Goal: Check status: Check status

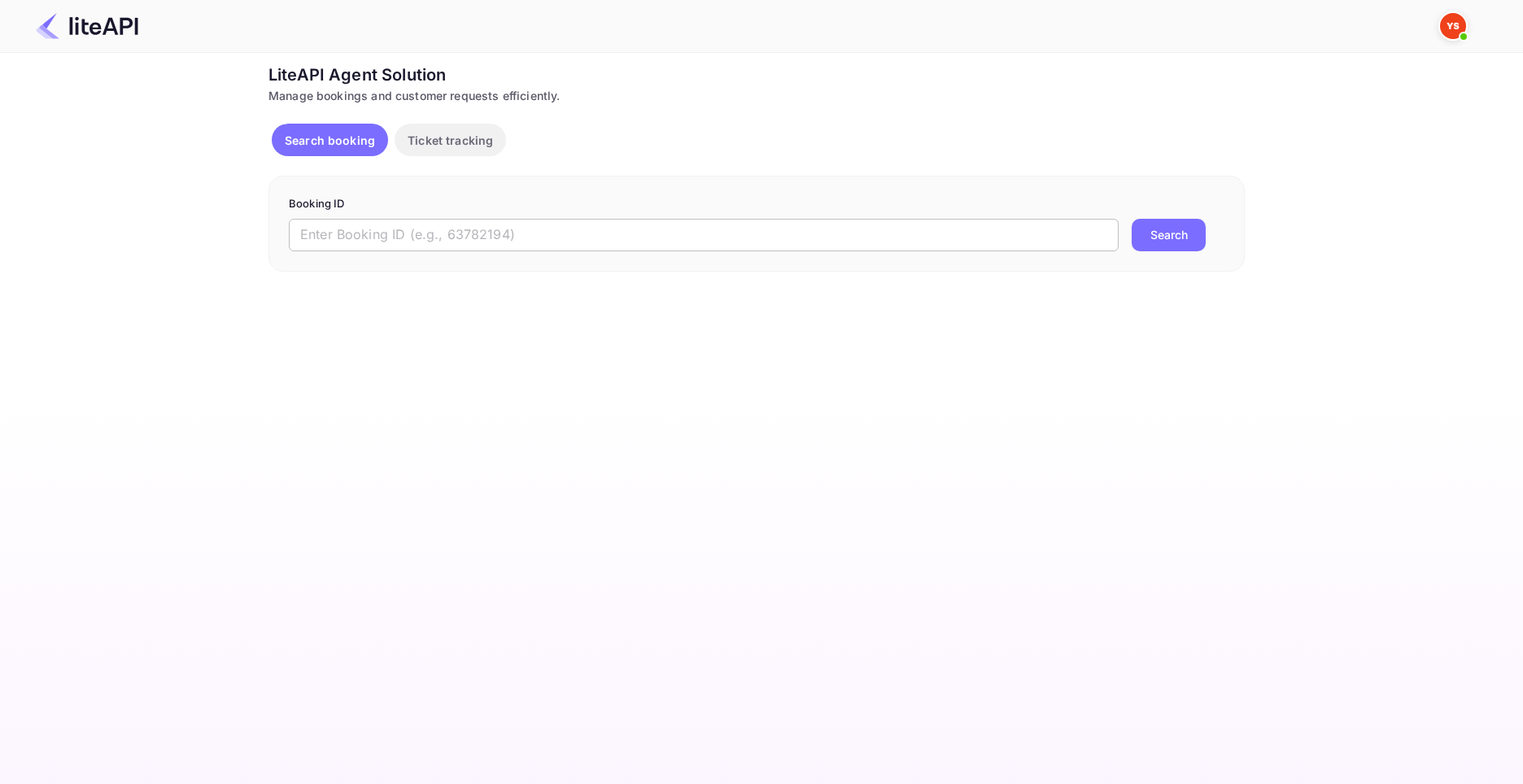
click at [608, 229] on input "text" at bounding box center [703, 235] width 829 height 33
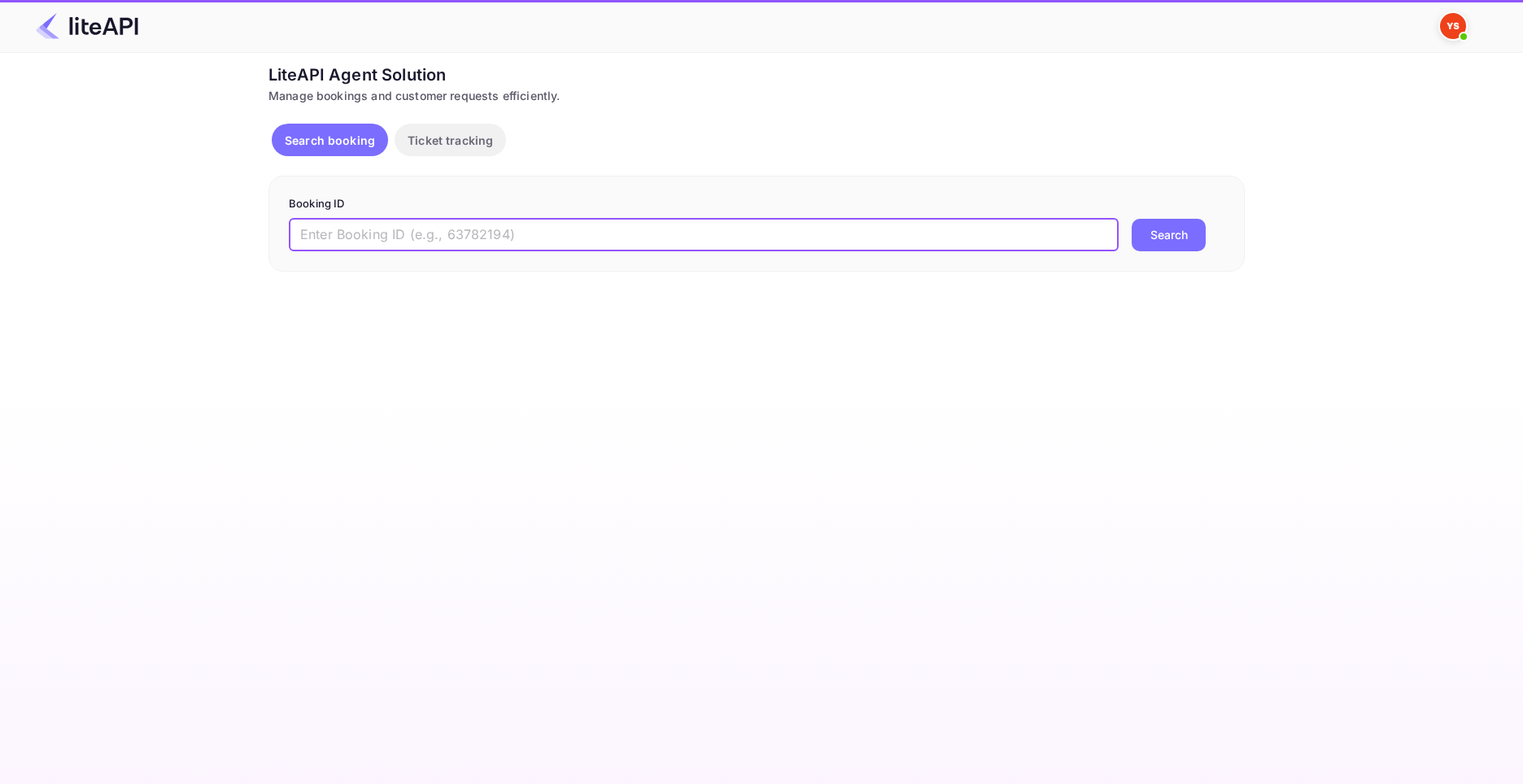
paste input "8108921"
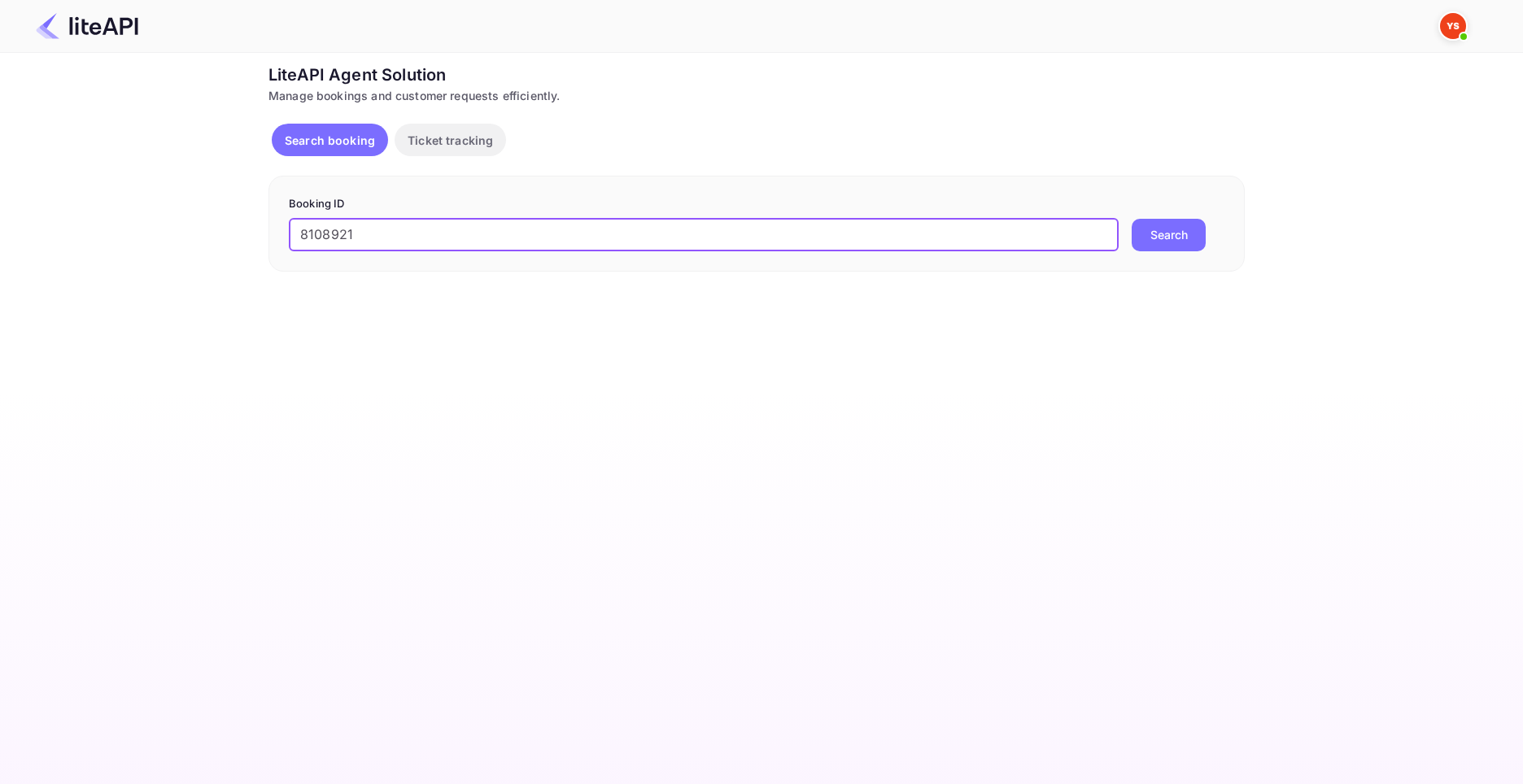
type input "8108921"
click at [1131, 218] on button "Search" at bounding box center [1168, 235] width 74 height 33
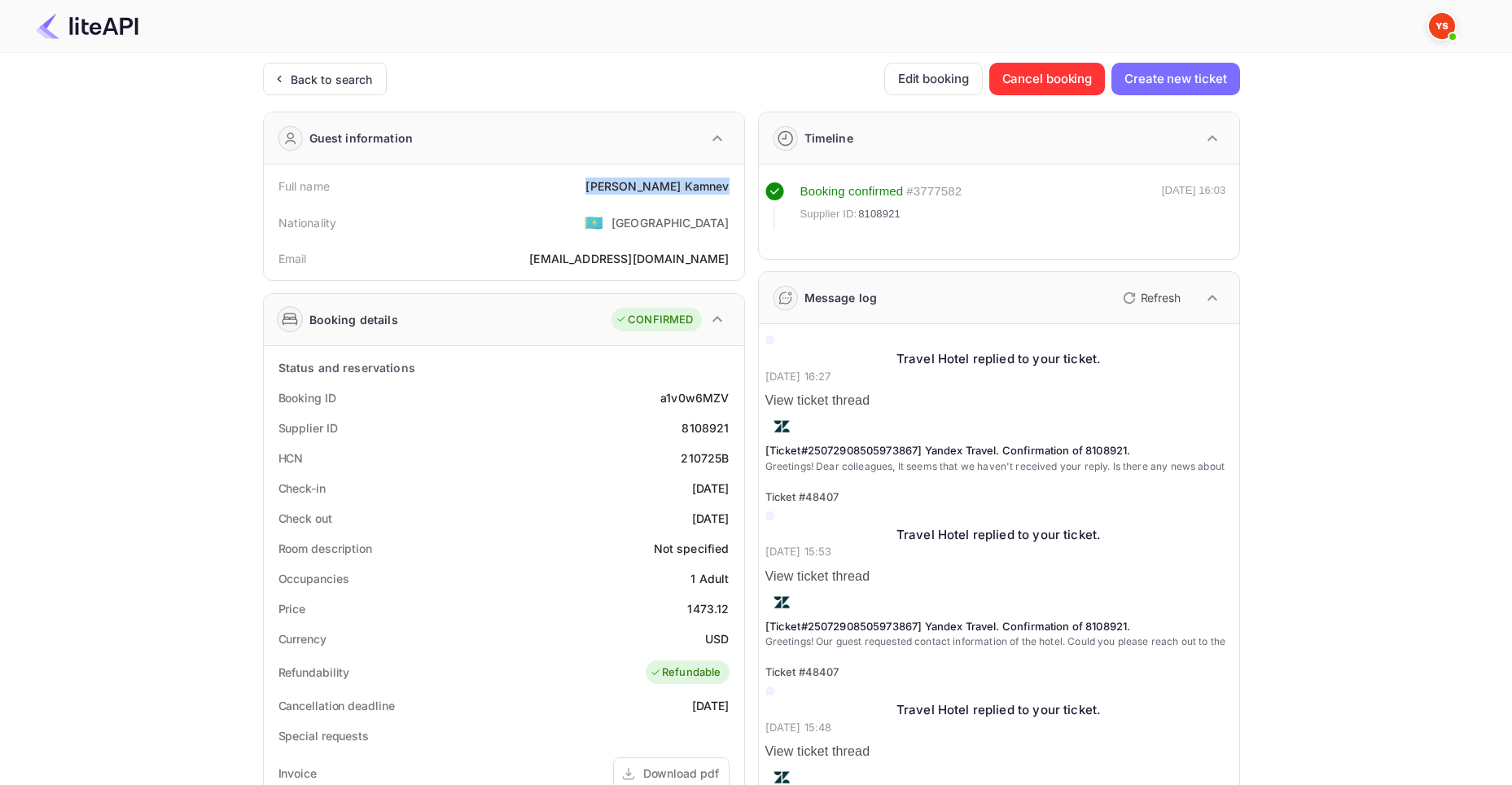
drag, startPoint x: 653, startPoint y: 184, endPoint x: 726, endPoint y: 189, distance: 73.2
click at [726, 189] on div "Full name [PERSON_NAME]" at bounding box center [503, 186] width 467 height 30
copy div "[PERSON_NAME]"
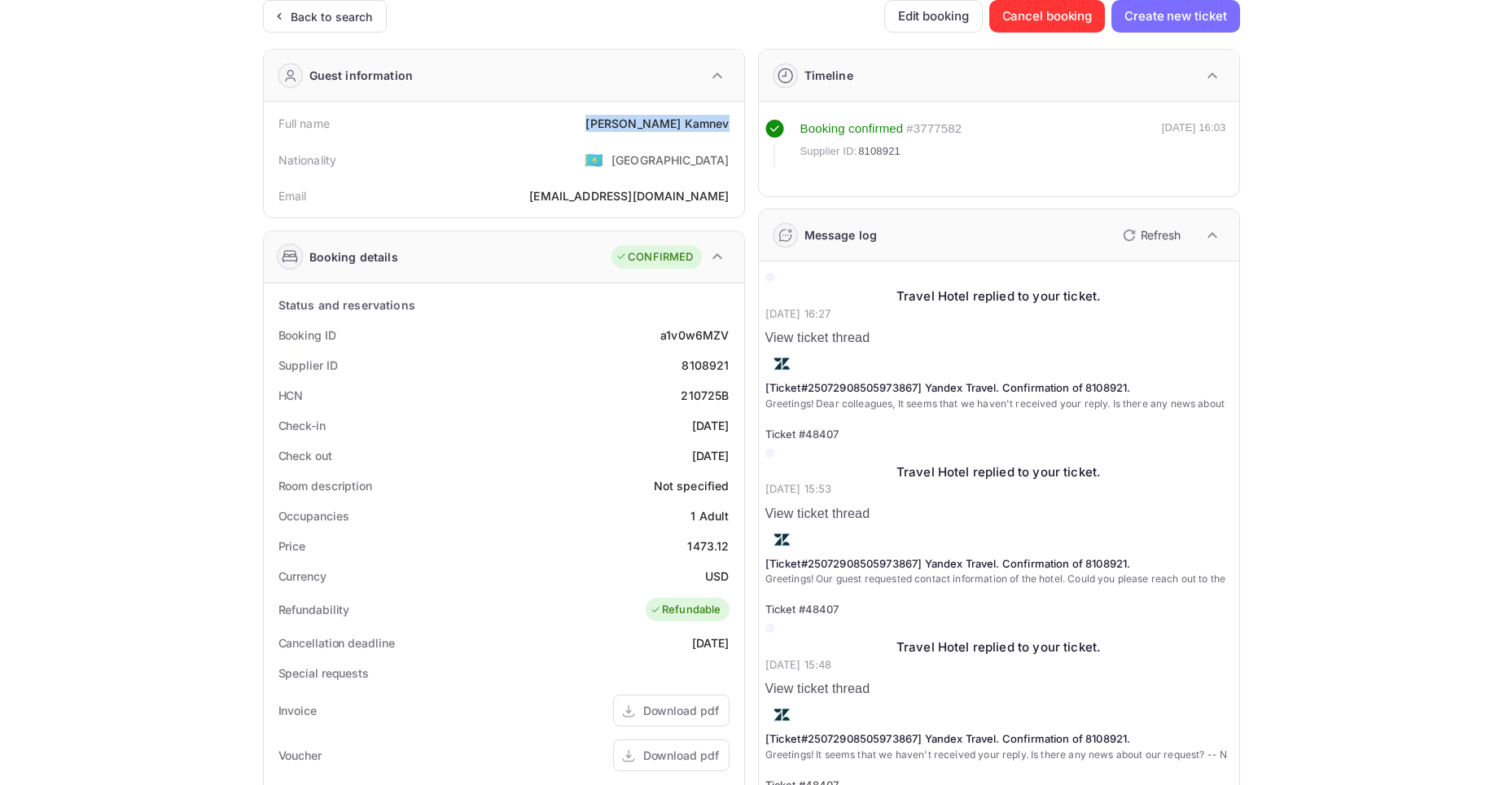
scroll to position [81, 0]
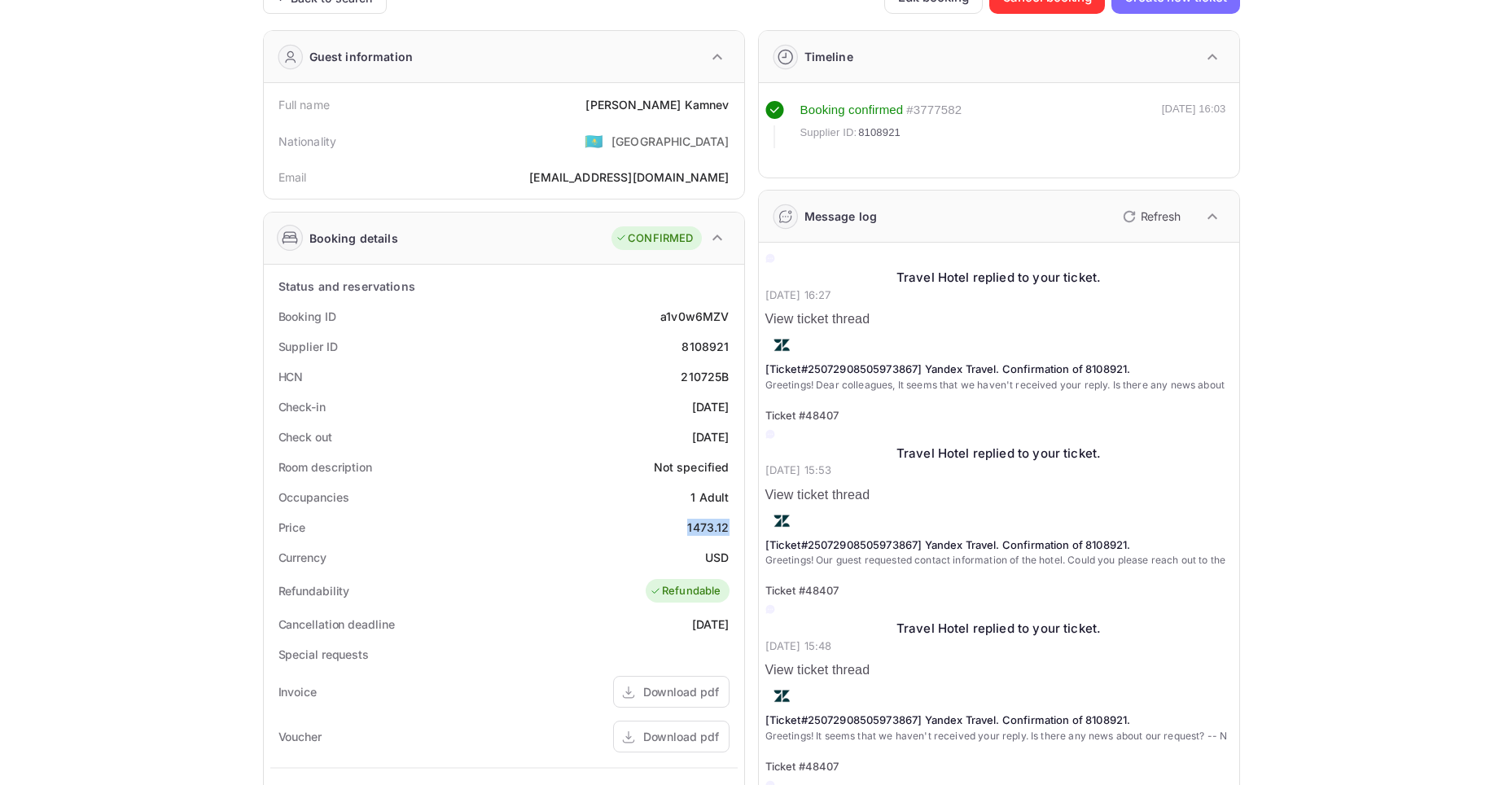
drag, startPoint x: 688, startPoint y: 529, endPoint x: 726, endPoint y: 525, distance: 38.2
click at [726, 525] on div "1473.12" at bounding box center [707, 526] width 42 height 17
copy div "1473.12"
drag, startPoint x: 704, startPoint y: 557, endPoint x: 727, endPoint y: 559, distance: 23.1
click at [727, 559] on div "USD" at bounding box center [716, 557] width 24 height 17
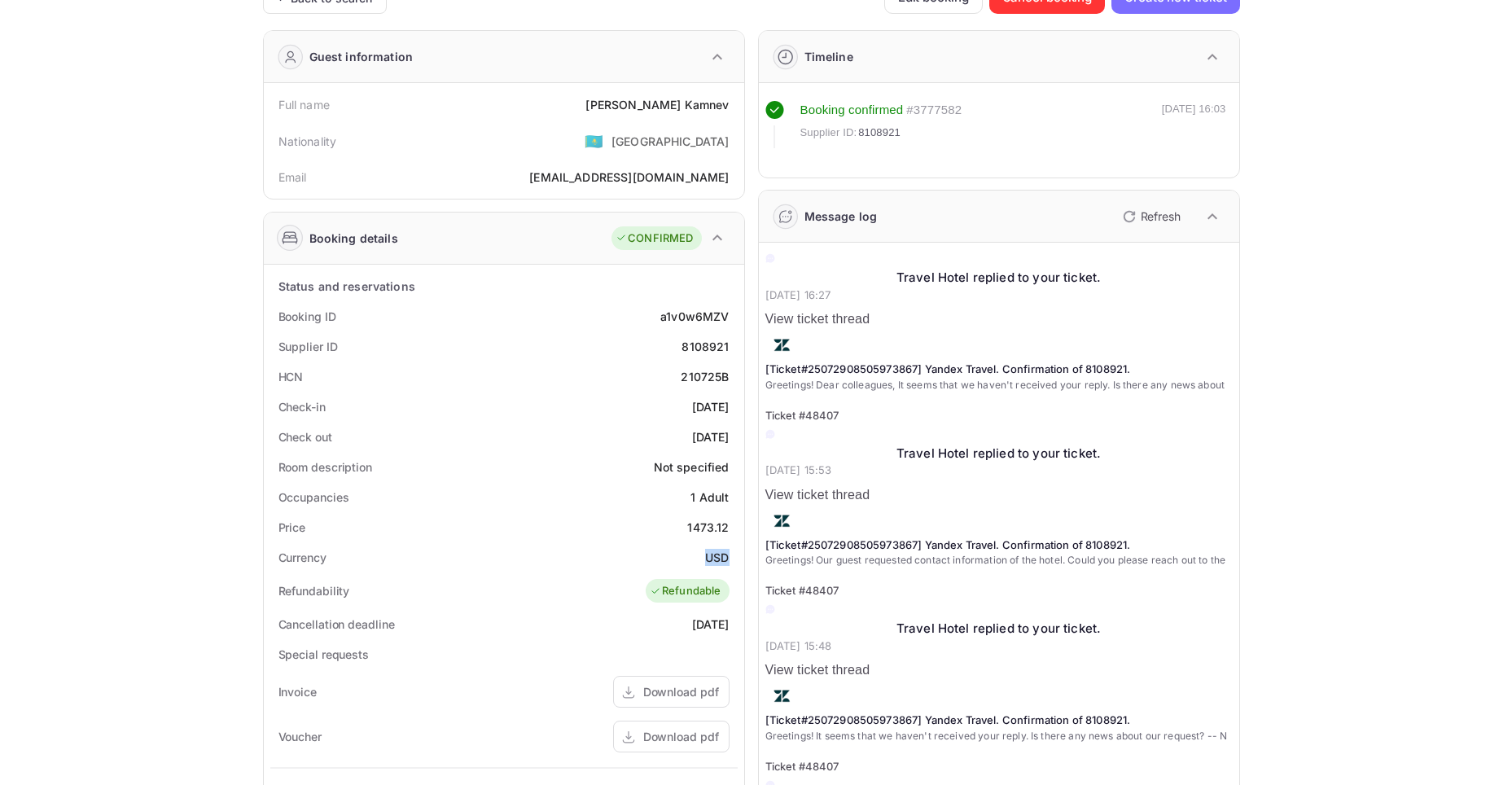
copy div "USD"
